Goal: Find specific page/section: Find specific page/section

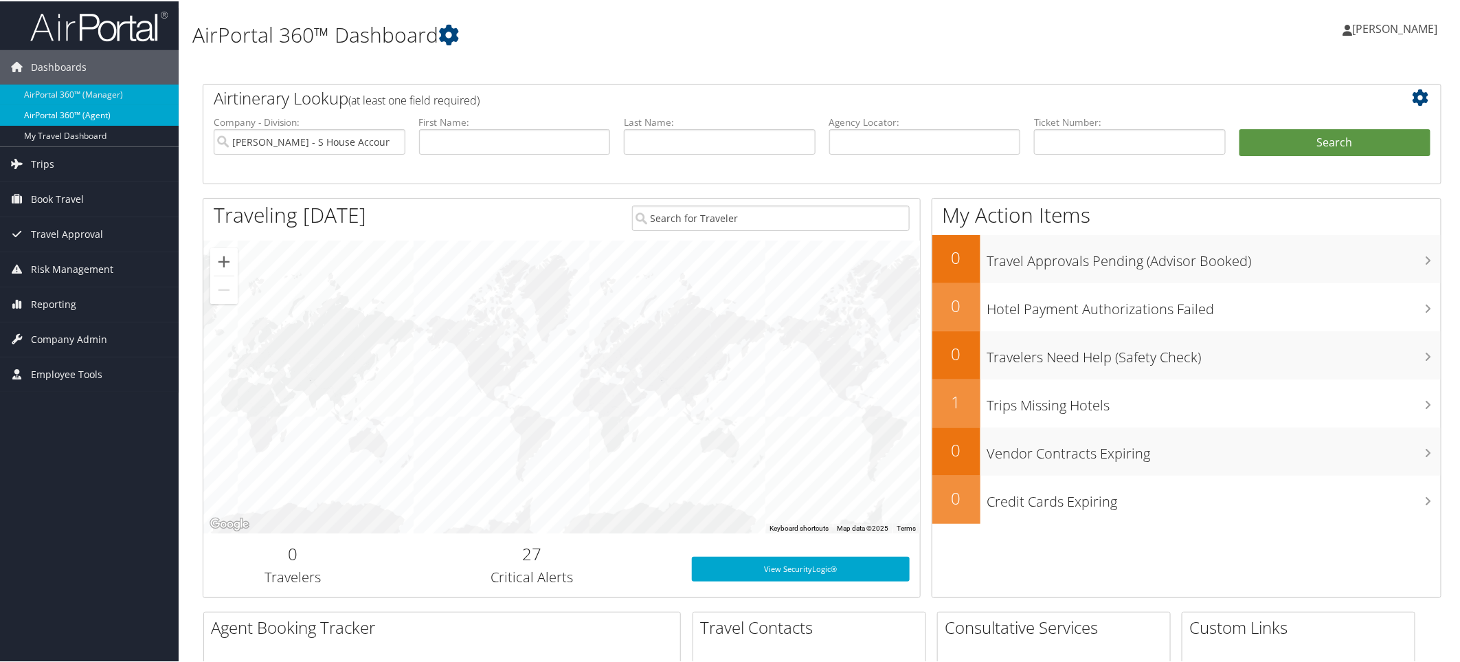
click at [83, 111] on link "AirPortal 360™ (Agent)" at bounding box center [89, 114] width 179 height 21
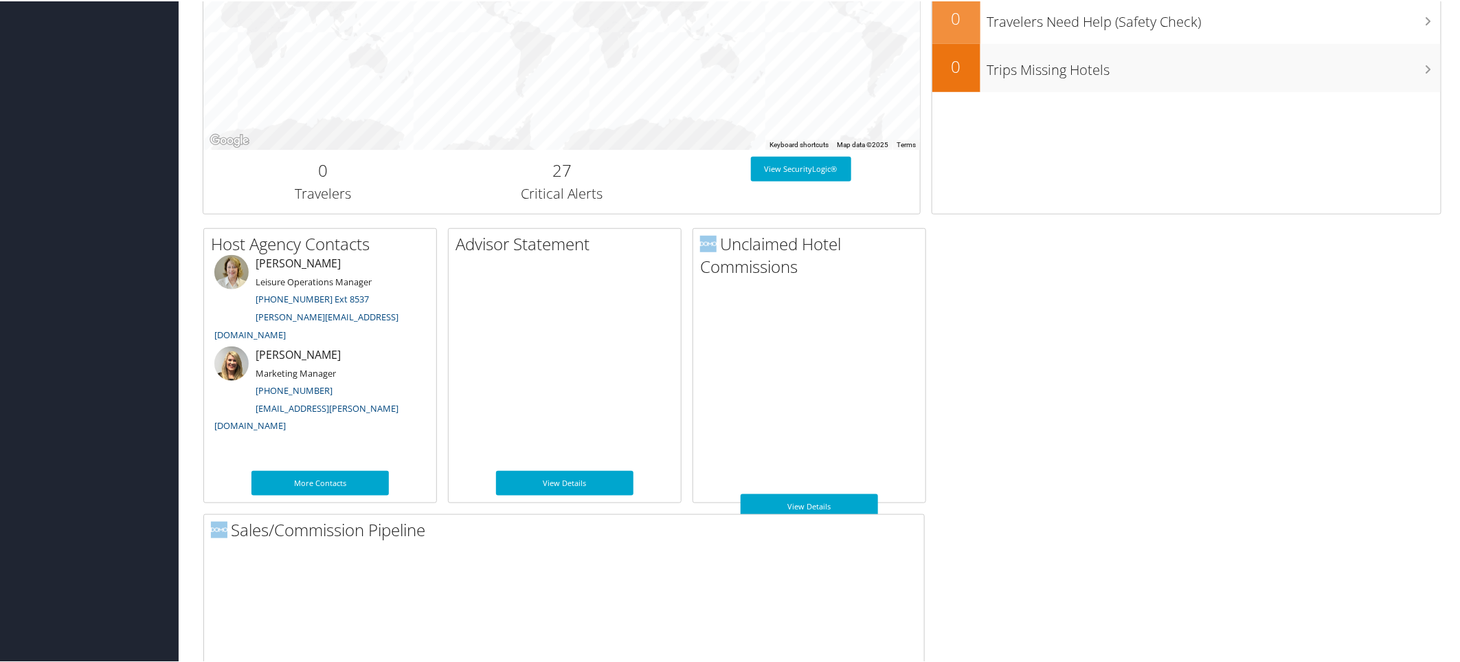
scroll to position [633, 0]
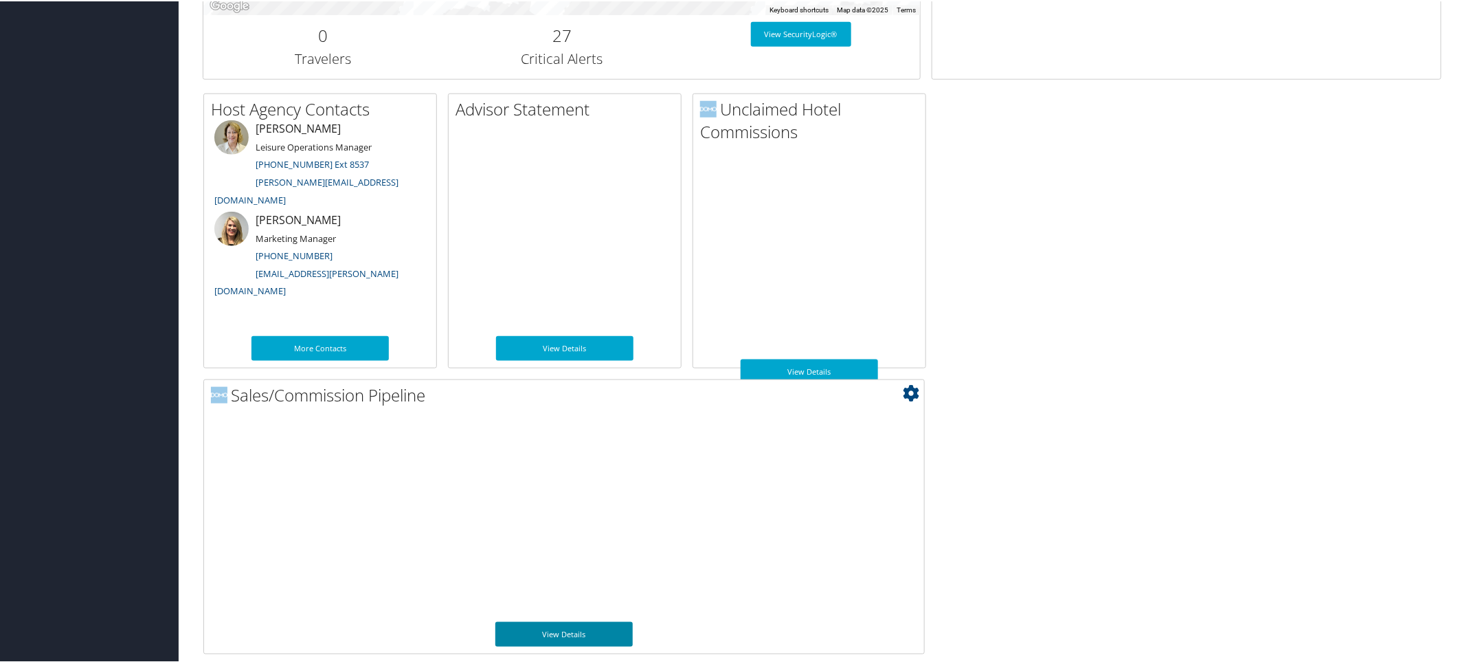
click at [556, 629] on link "View Details" at bounding box center [563, 632] width 137 height 25
